Goal: Transaction & Acquisition: Purchase product/service

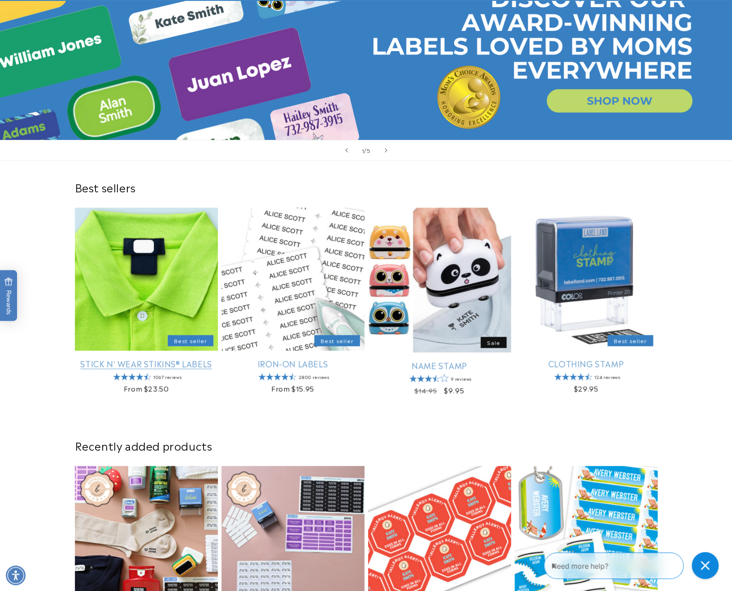
click at [198, 358] on link "Stick N' Wear Stikins® Labels" at bounding box center [146, 363] width 143 height 10
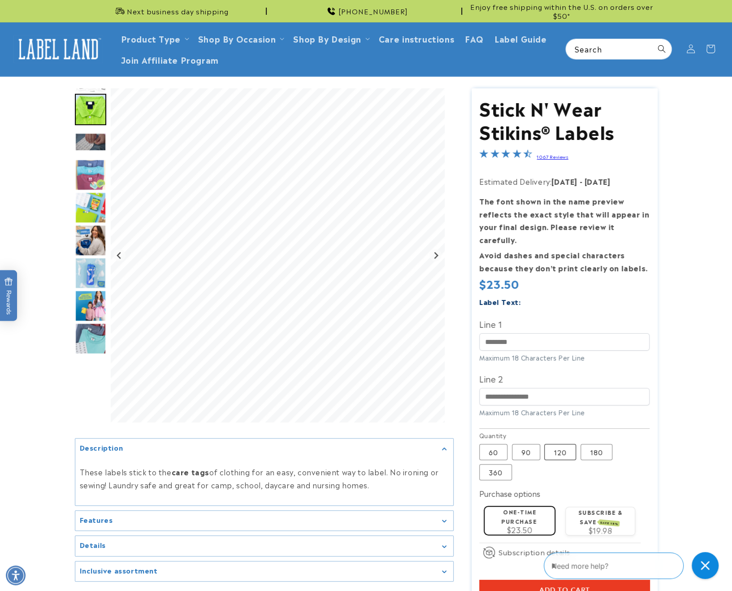
click at [565, 444] on label "120 Variant sold out or unavailable" at bounding box center [560, 452] width 32 height 16
click at [513, 333] on input "Line 1" at bounding box center [564, 341] width 170 height 17
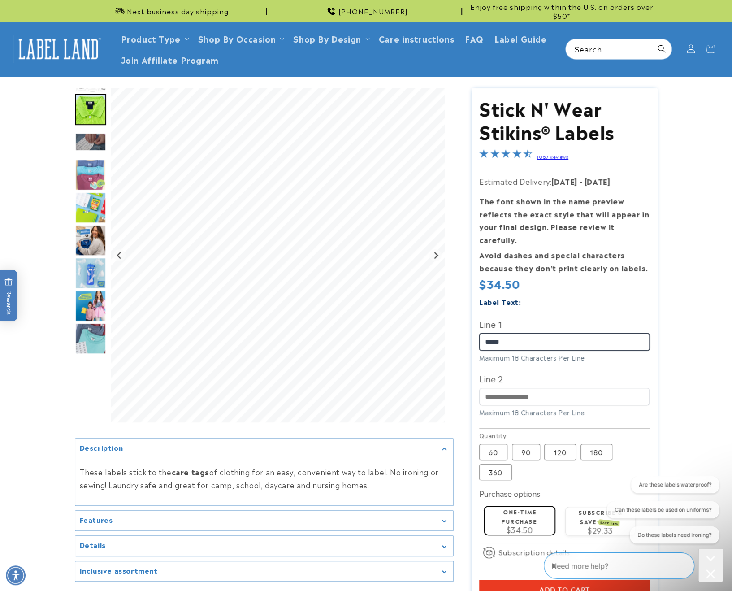
type input "*****"
click at [523, 388] on input "Line 2" at bounding box center [564, 396] width 170 height 17
type input "*"
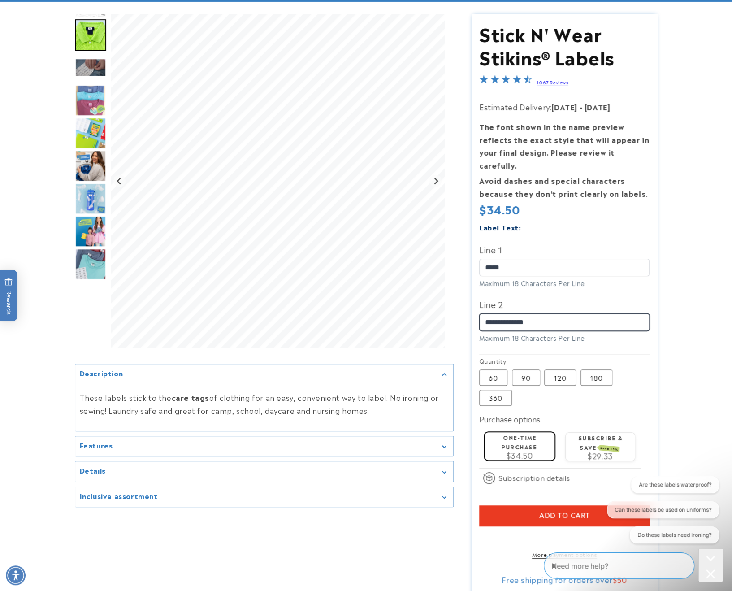
scroll to position [119, 0]
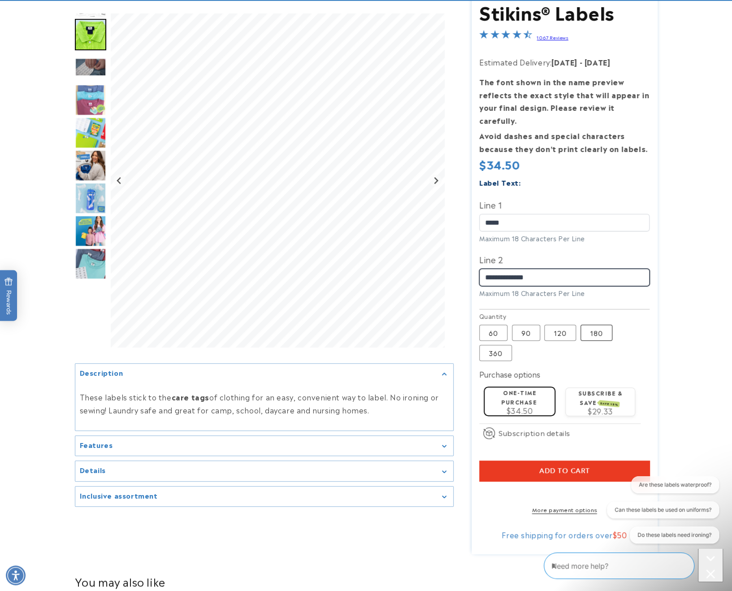
type input "**********"
click at [596, 325] on label "180 Variant sold out or unavailable" at bounding box center [597, 333] width 32 height 16
click at [492, 325] on label "60 Variant sold out or unavailable" at bounding box center [493, 333] width 28 height 16
click at [591, 325] on label "180 Variant sold out or unavailable" at bounding box center [597, 333] width 32 height 16
click at [564, 325] on label "120 Variant sold out or unavailable" at bounding box center [560, 333] width 32 height 16
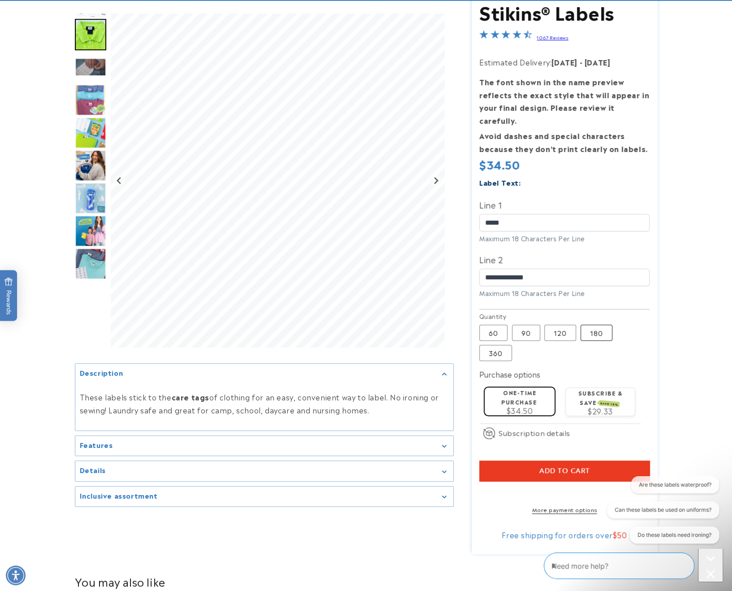
click at [593, 325] on label "180 Variant sold out or unavailable" at bounding box center [597, 333] width 32 height 16
click at [557, 325] on label "120 Variant sold out or unavailable" at bounding box center [560, 333] width 32 height 16
click at [593, 325] on label "180 Variant sold out or unavailable" at bounding box center [597, 333] width 32 height 16
click at [98, 196] on img "Go to slide 7" at bounding box center [90, 198] width 31 height 31
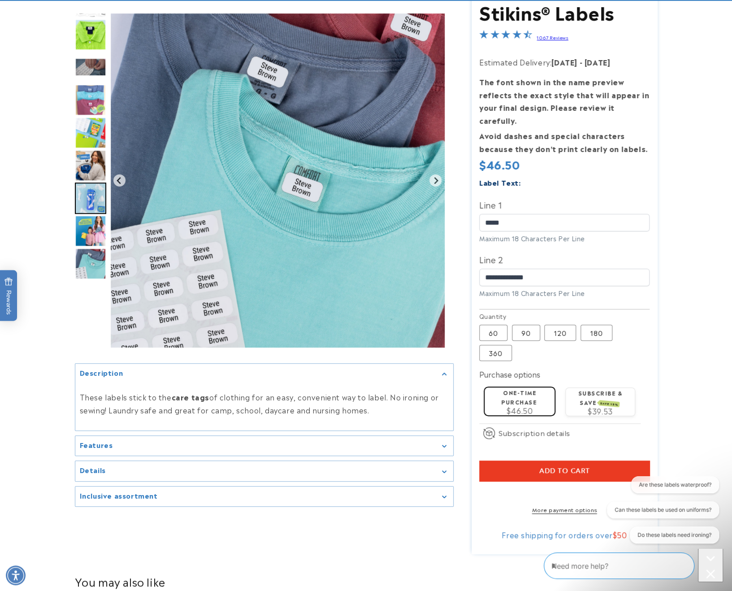
click at [95, 167] on img "Go to slide 6" at bounding box center [90, 165] width 31 height 31
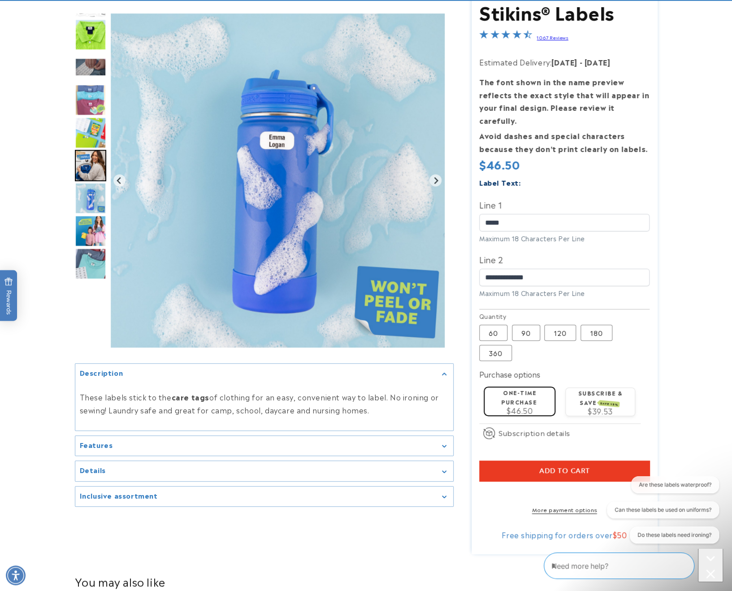
click at [92, 38] on img "Go to slide 2" at bounding box center [90, 34] width 31 height 31
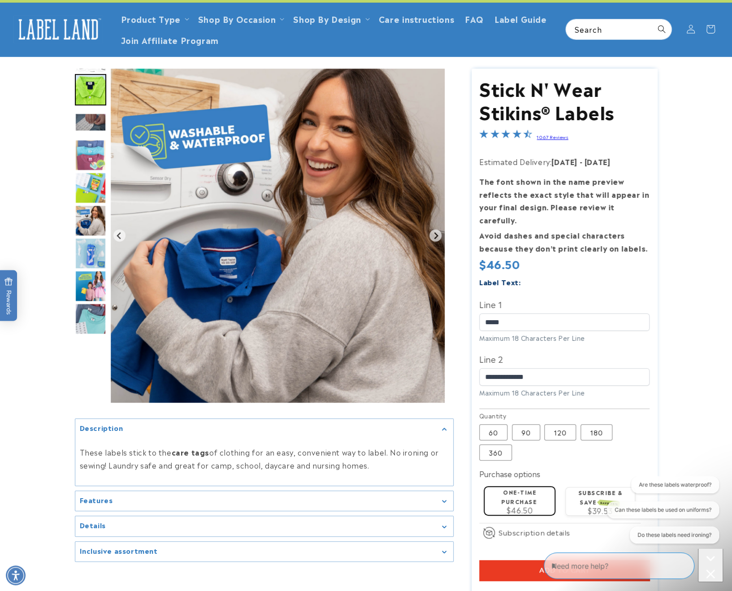
scroll to position [60, 0]
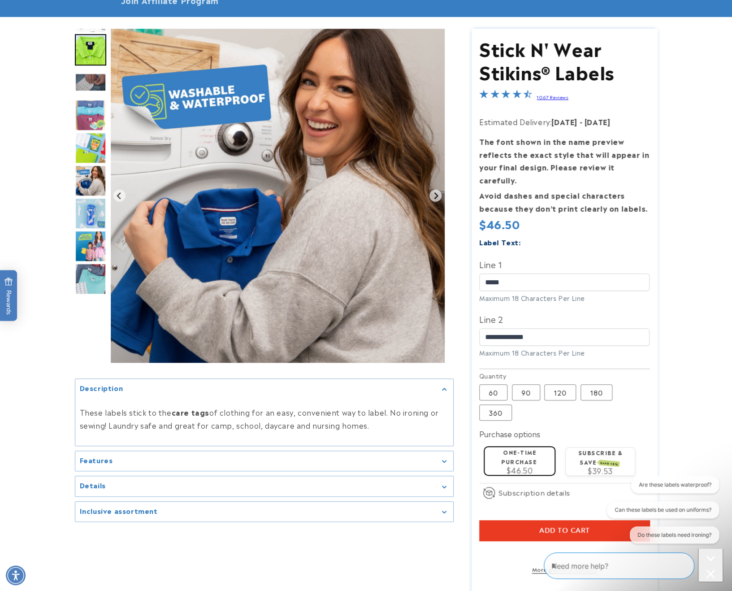
click at [84, 280] on img "Go to slide 9" at bounding box center [90, 278] width 31 height 31
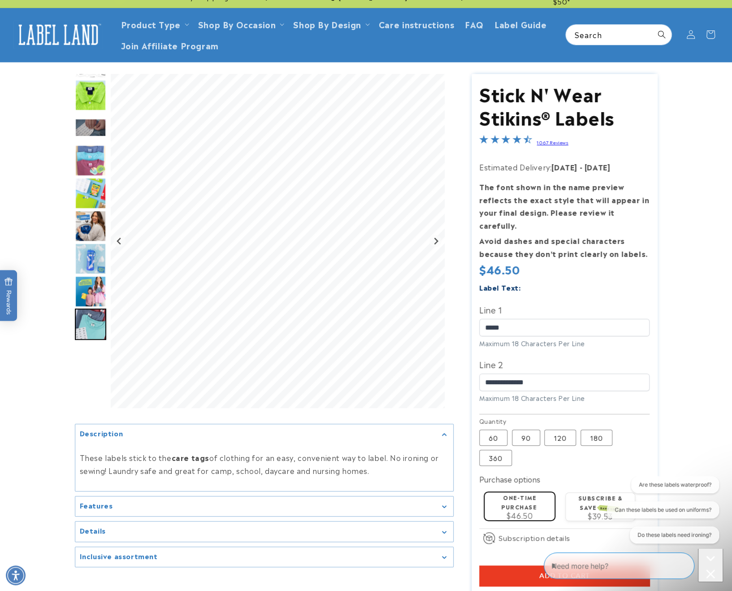
scroll to position [0, 0]
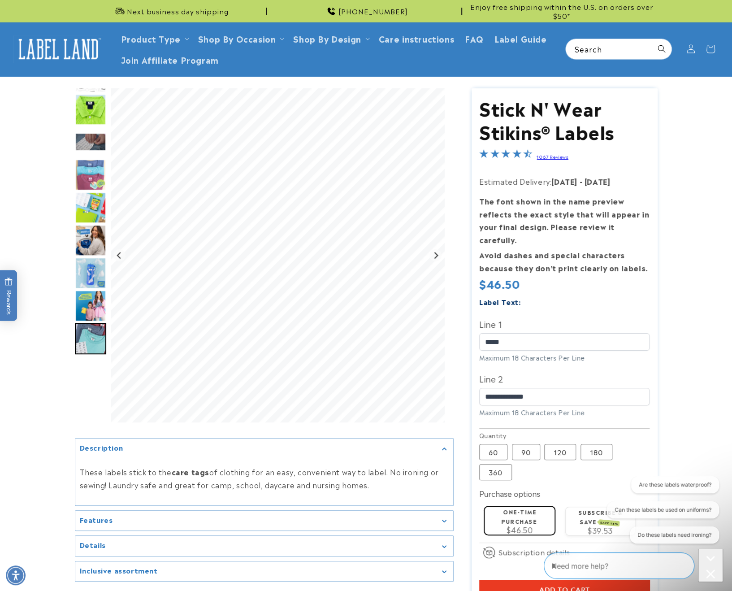
click at [93, 116] on img "Go to slide 2" at bounding box center [90, 109] width 31 height 31
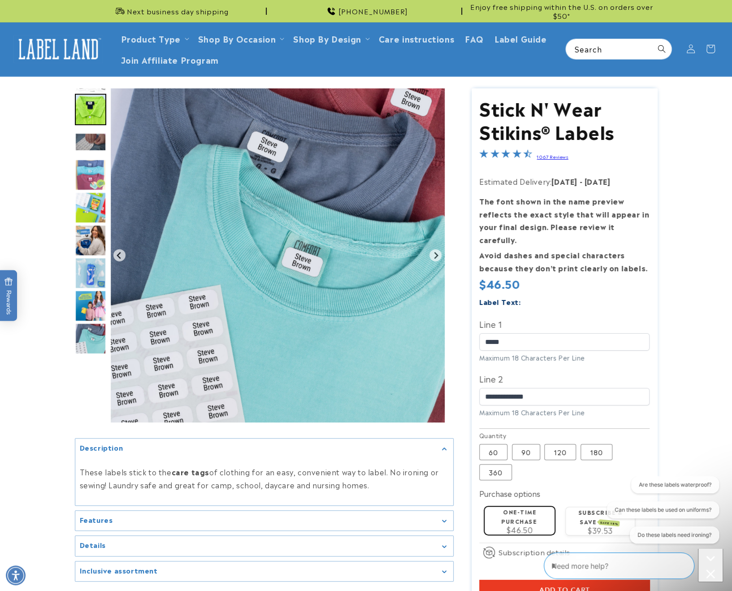
click at [87, 328] on img "Go to slide 9" at bounding box center [90, 338] width 31 height 31
click at [91, 113] on img "Go to slide 2" at bounding box center [90, 109] width 31 height 31
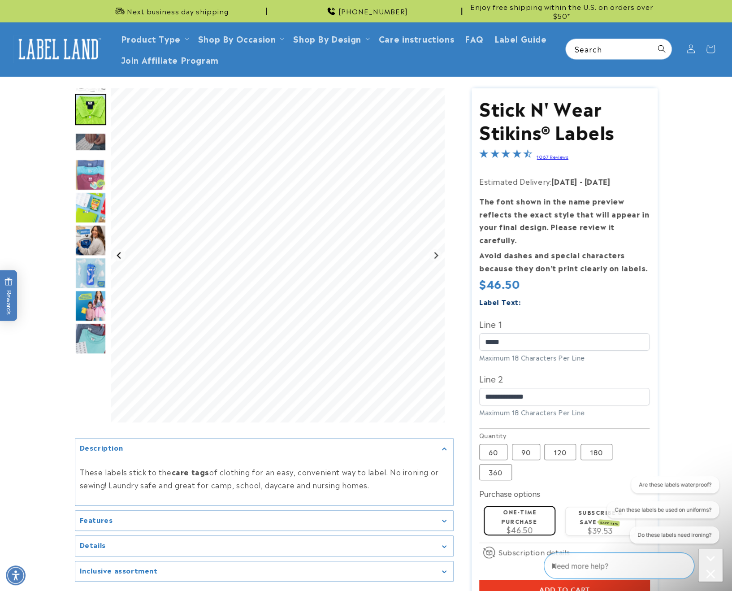
click at [118, 253] on icon "Previous slide" at bounding box center [119, 255] width 7 height 7
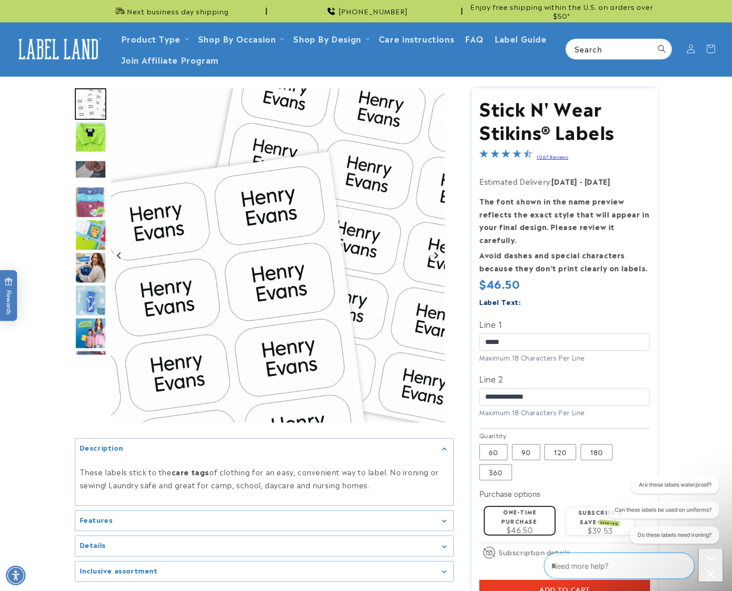
click at [436, 256] on icon "Next slide" at bounding box center [436, 255] width 4 height 7
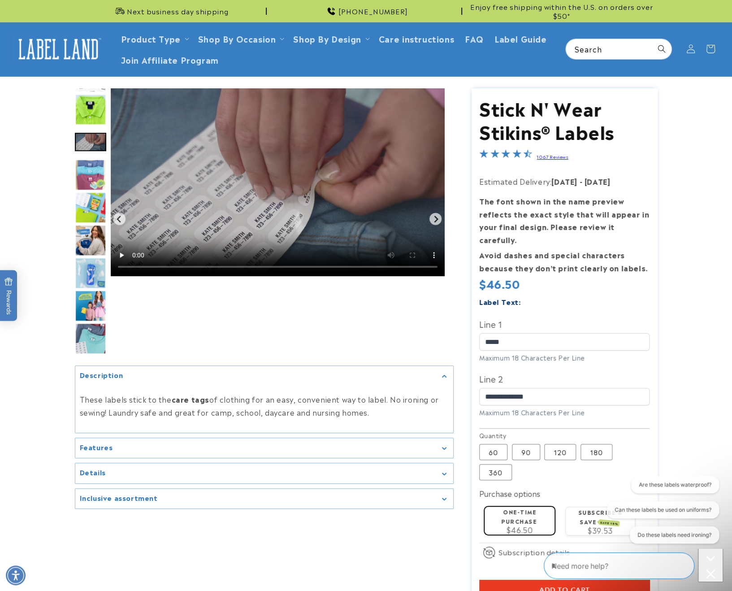
click at [92, 112] on img "Go to slide 2" at bounding box center [90, 109] width 31 height 31
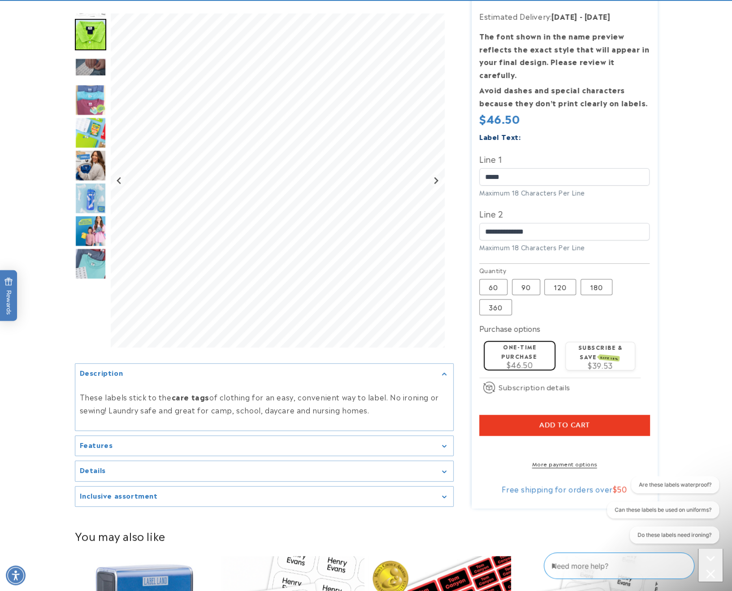
scroll to position [179, 0]
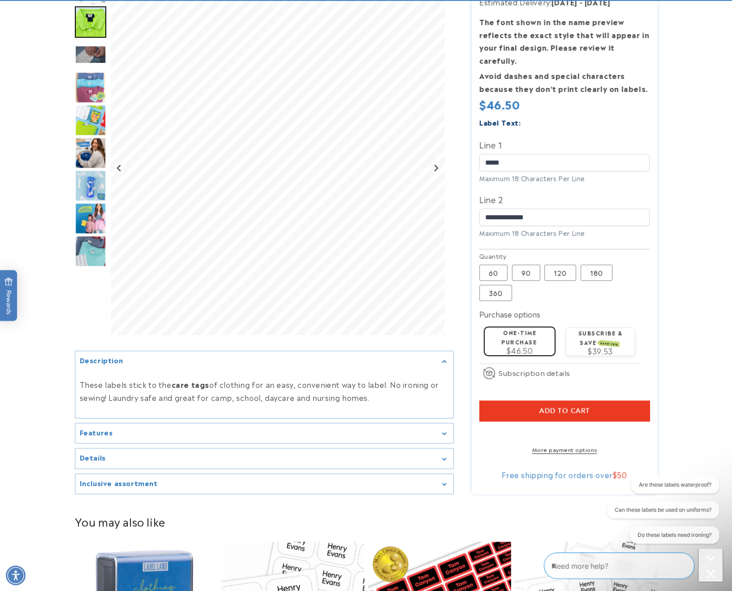
click at [482, 427] on shop-pay-wallet-button at bounding box center [480, 432] width 2 height 11
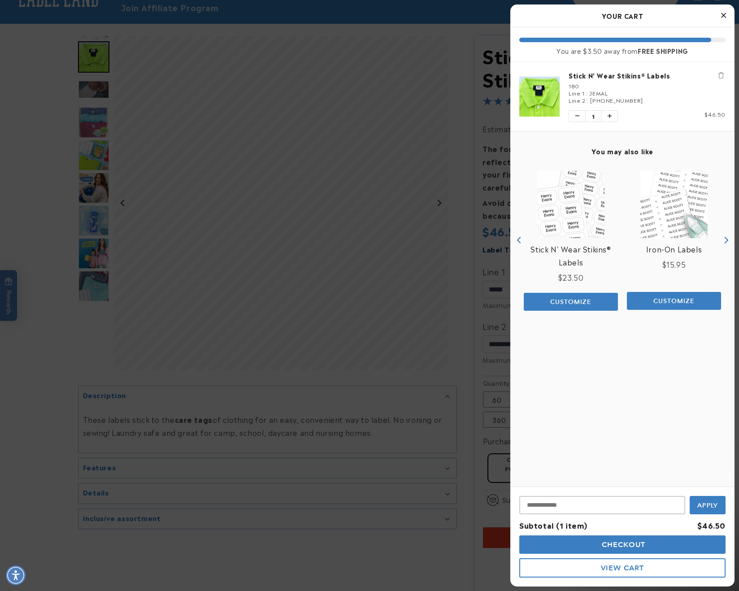
scroll to position [60, 0]
